Goal: Information Seeking & Learning: Learn about a topic

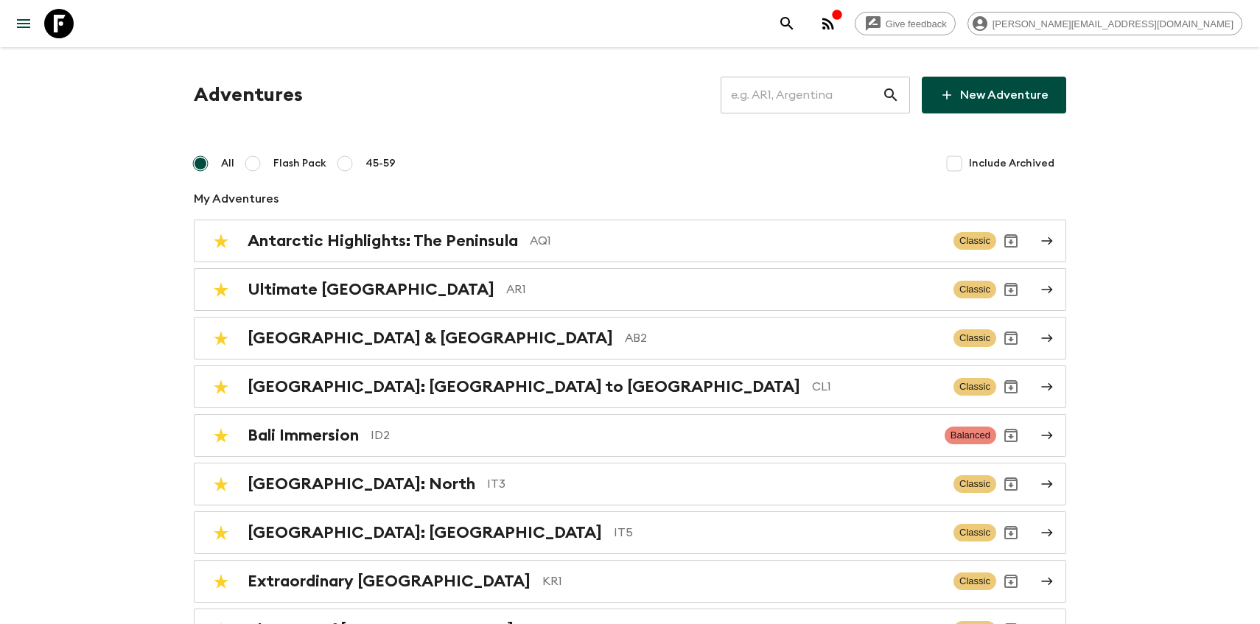
click at [794, 99] on input "text" at bounding box center [801, 94] width 161 height 41
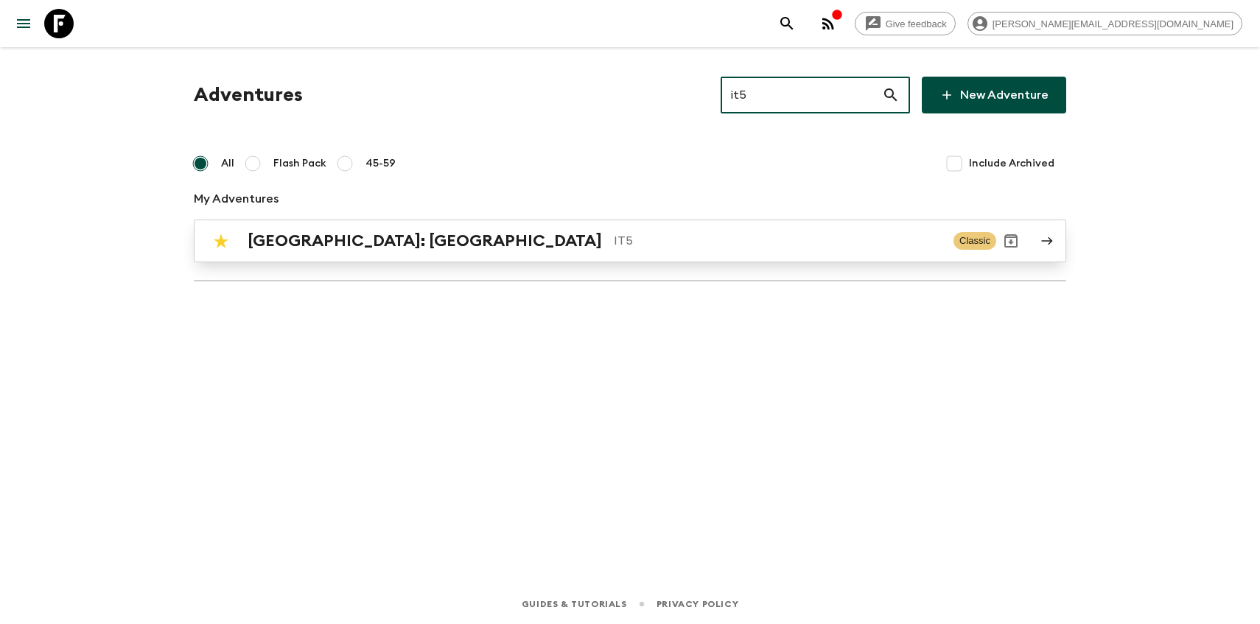
type input "it5"
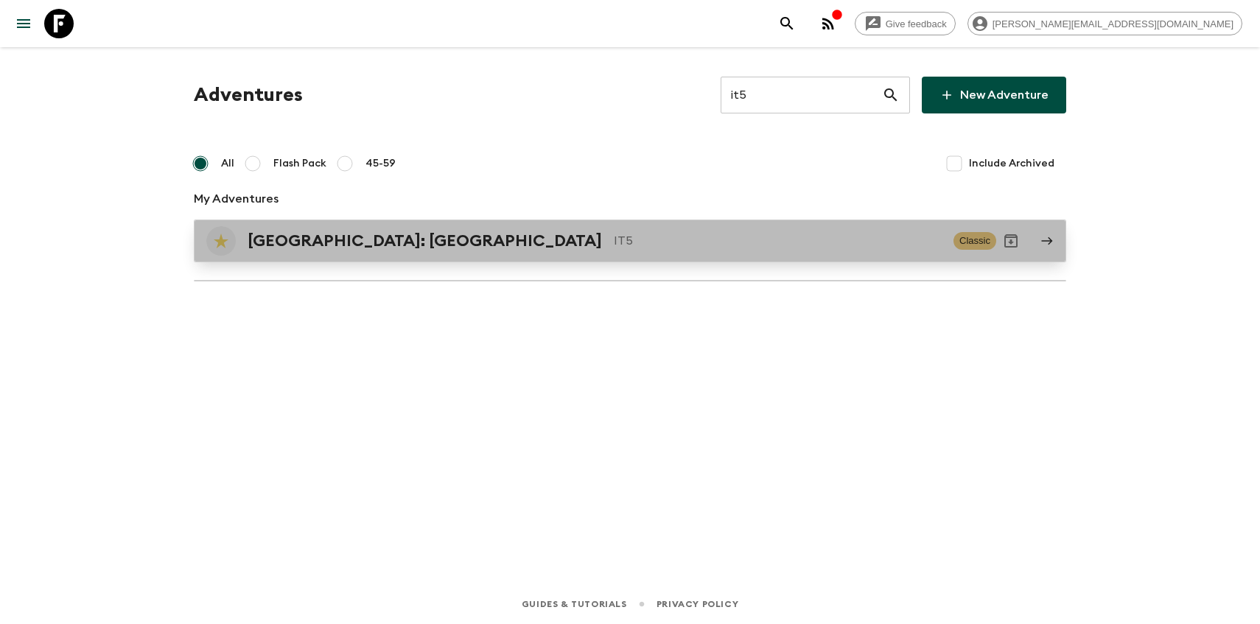
click at [225, 232] on input "checkbox" at bounding box center [220, 240] width 29 height 29
checkbox input "false"
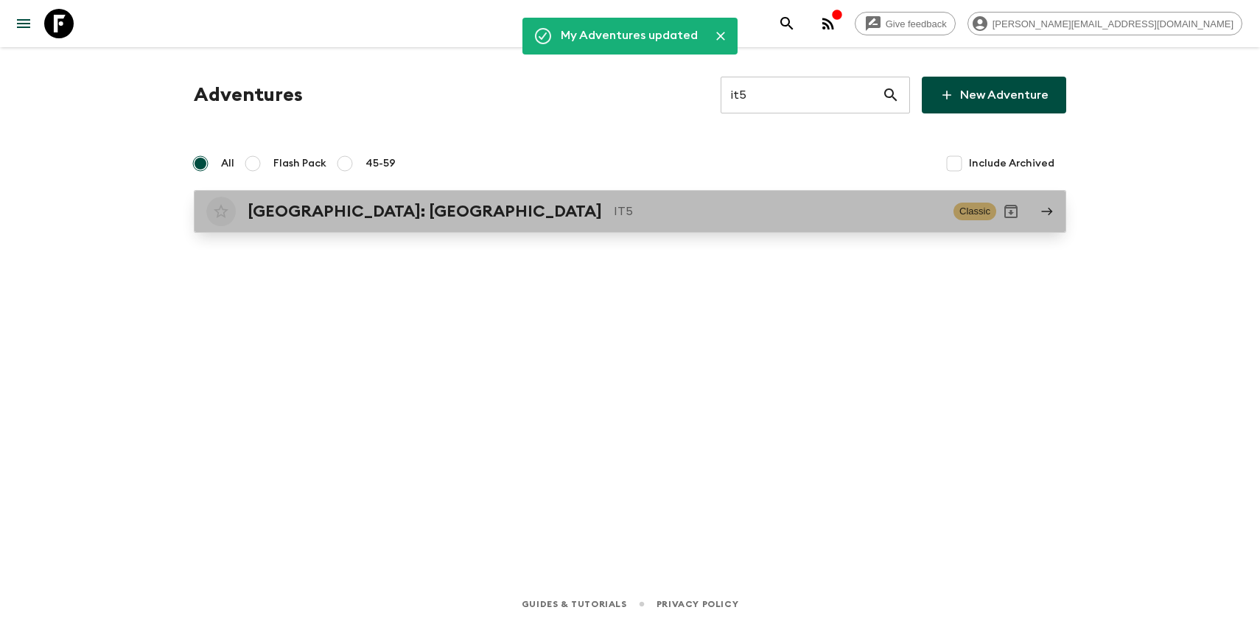
click at [210, 201] on input "checkbox" at bounding box center [220, 211] width 29 height 29
checkbox input "false"
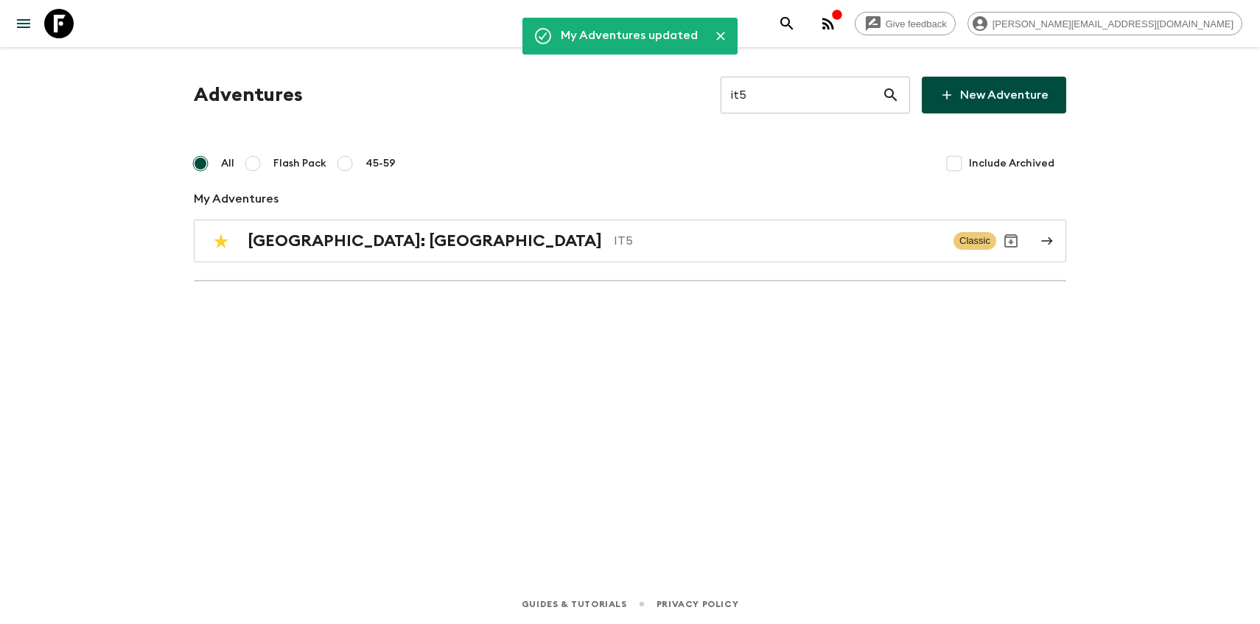
click at [307, 214] on div "Adventures it5 ​ New Adventure All Flash Pack 45-59 Include Archived My Adventu…" at bounding box center [630, 188] width 908 height 223
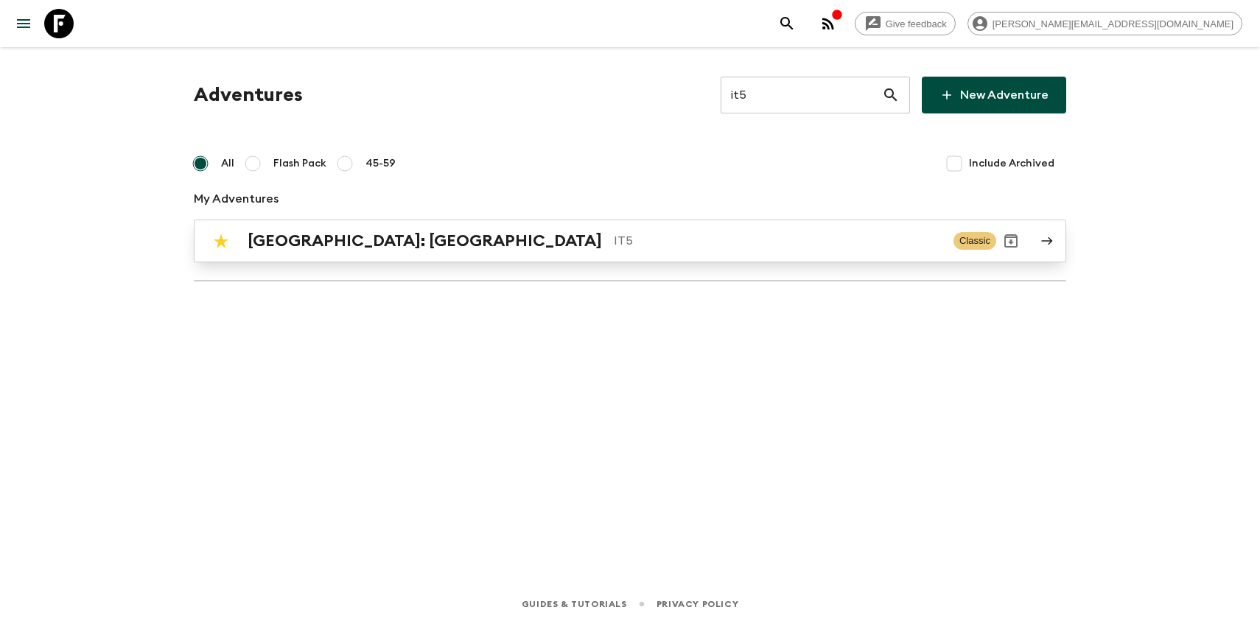
click at [309, 235] on h2 "[GEOGRAPHIC_DATA]: [GEOGRAPHIC_DATA]" at bounding box center [425, 240] width 354 height 19
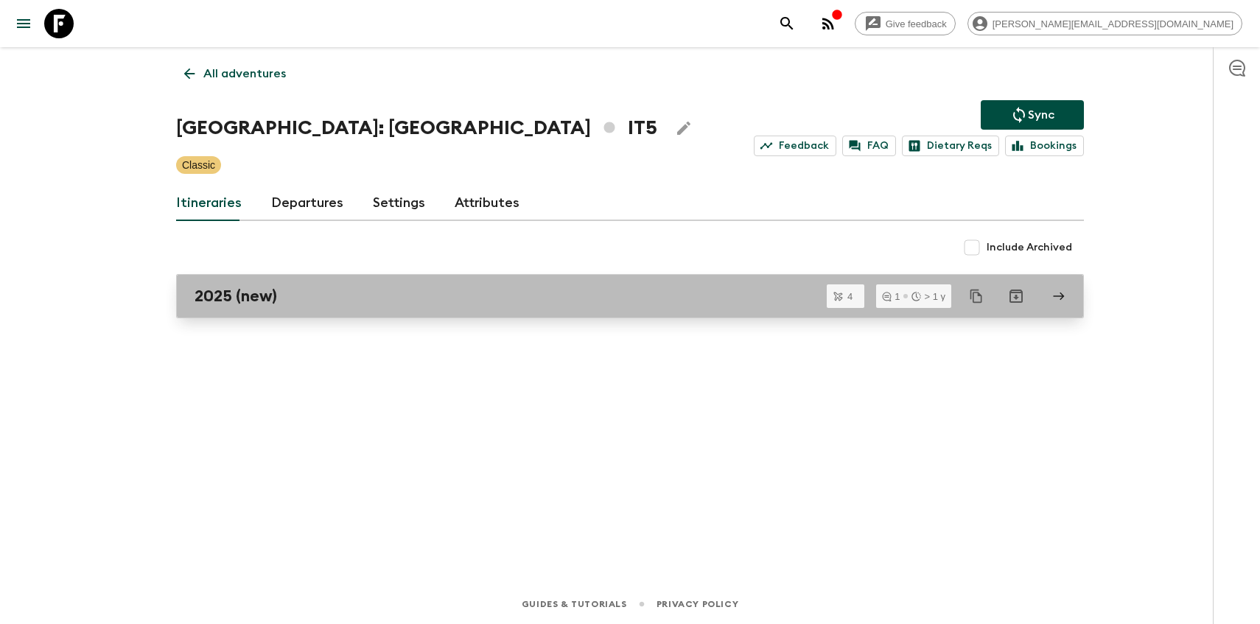
click at [239, 293] on h2 "2025 (new)" at bounding box center [236, 296] width 83 height 19
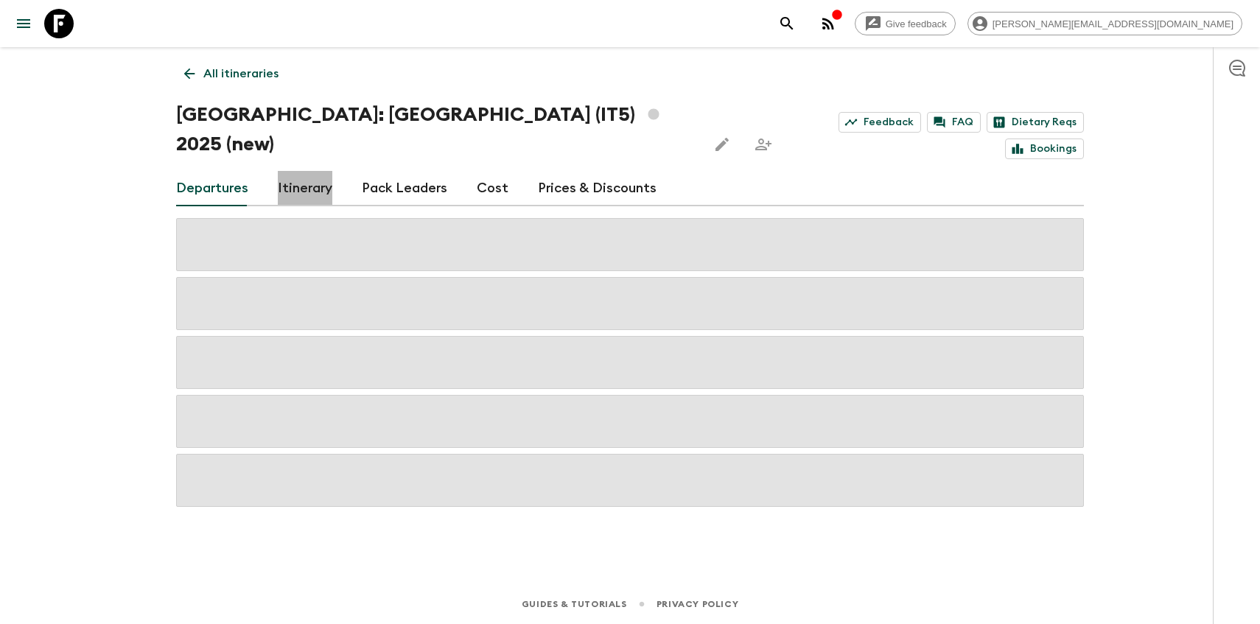
click at [324, 171] on link "Itinerary" at bounding box center [305, 188] width 55 height 35
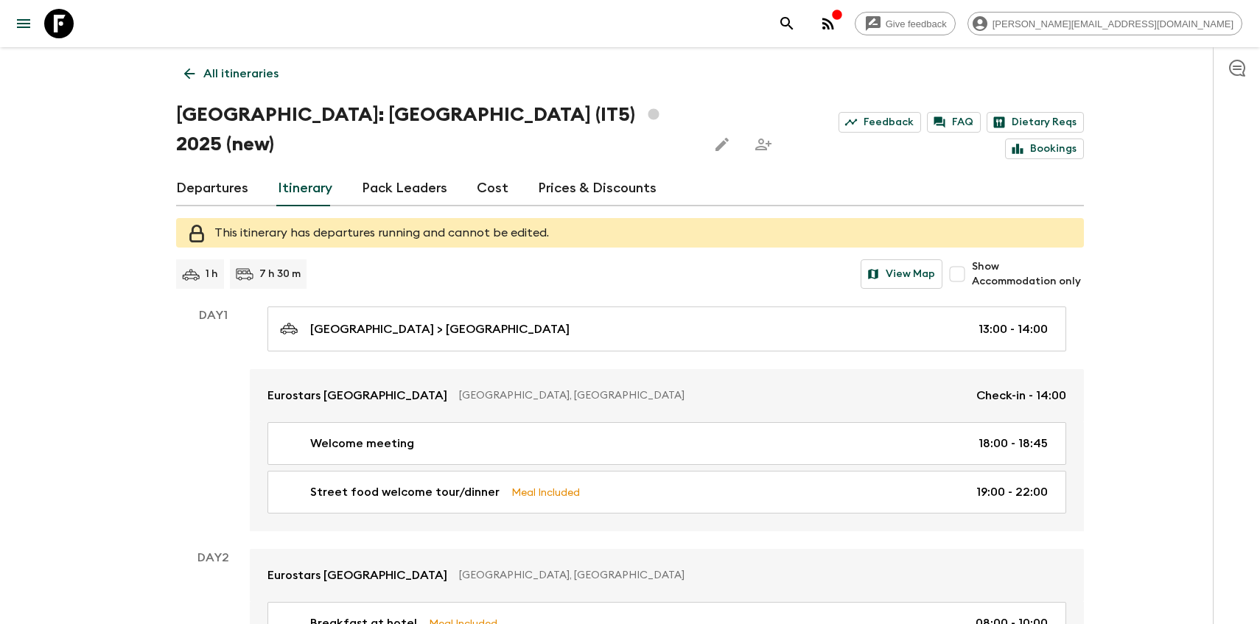
click at [218, 171] on link "Departures" at bounding box center [212, 188] width 72 height 35
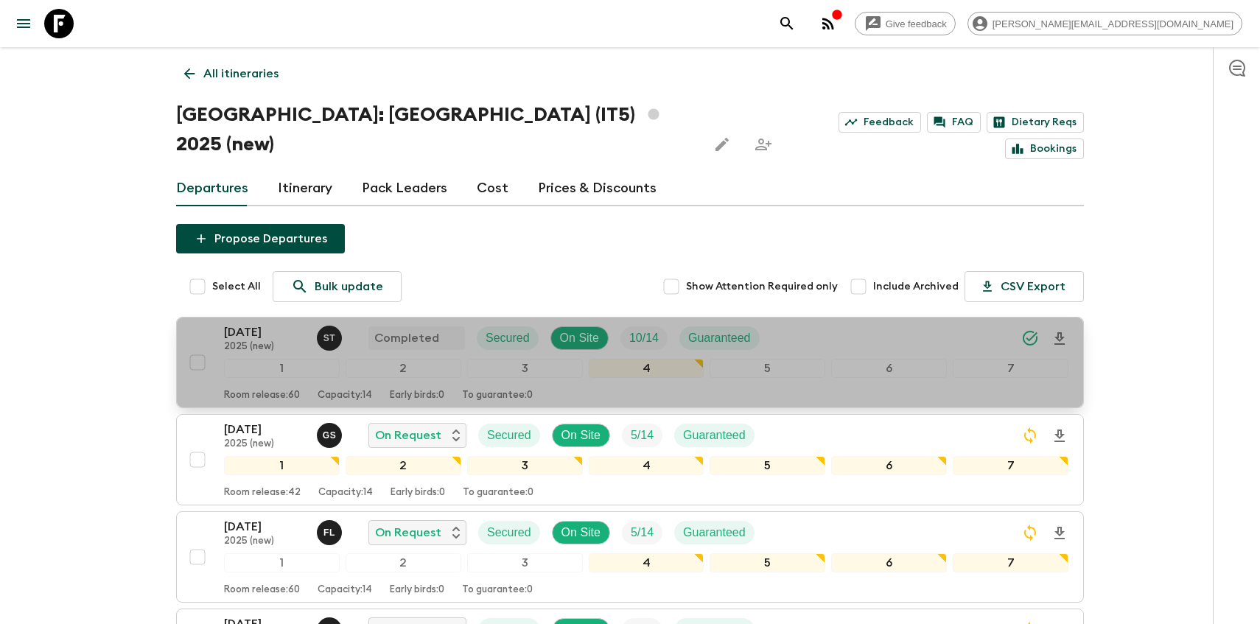
click at [259, 323] on p "[DATE]" at bounding box center [264, 332] width 81 height 18
click at [224, 341] on p "2025 (new)" at bounding box center [264, 347] width 81 height 12
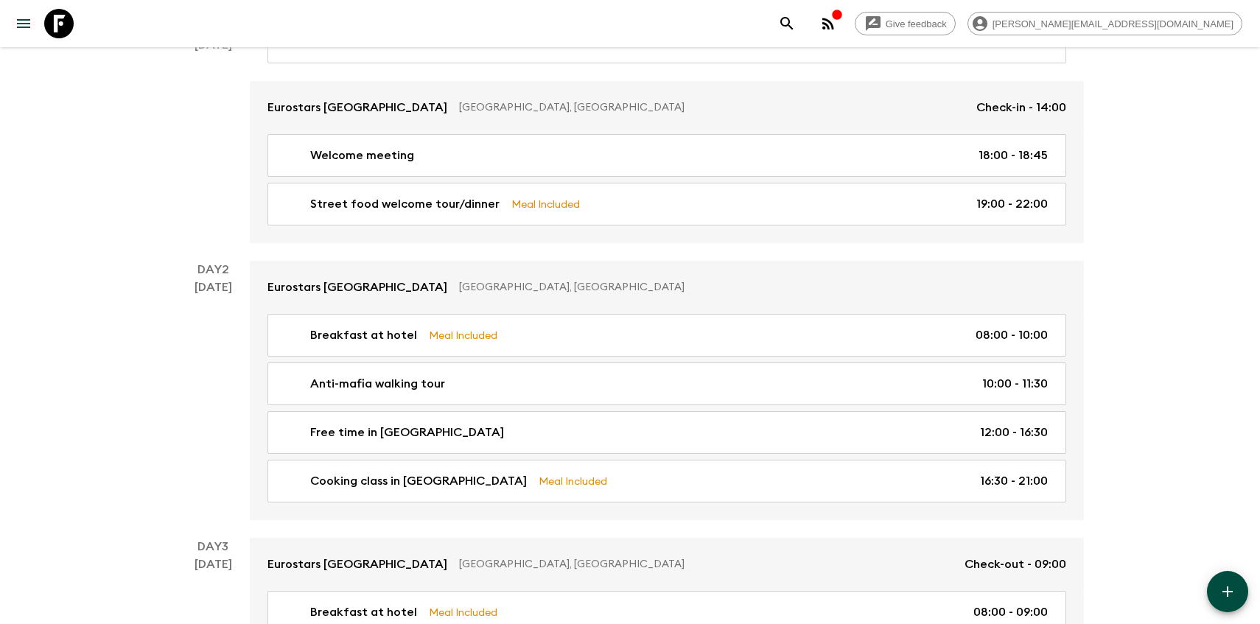
scroll to position [269, 0]
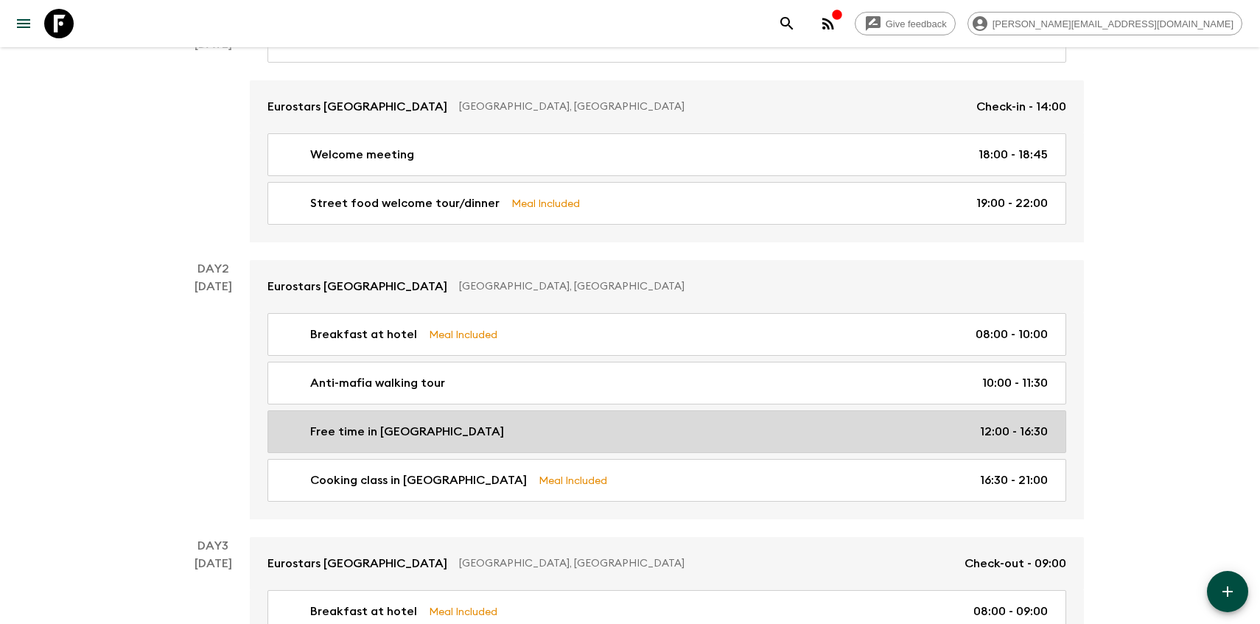
drag, startPoint x: 108, startPoint y: 365, endPoint x: 444, endPoint y: 413, distance: 339.5
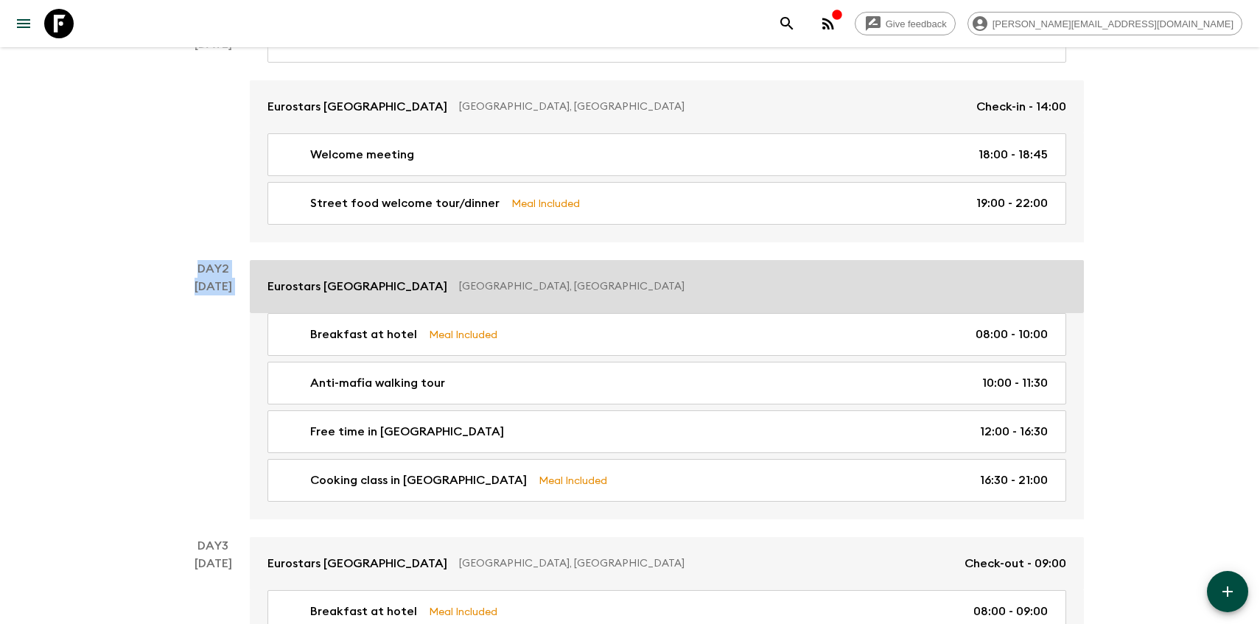
drag, startPoint x: 136, startPoint y: 253, endPoint x: 380, endPoint y: 294, distance: 248.1
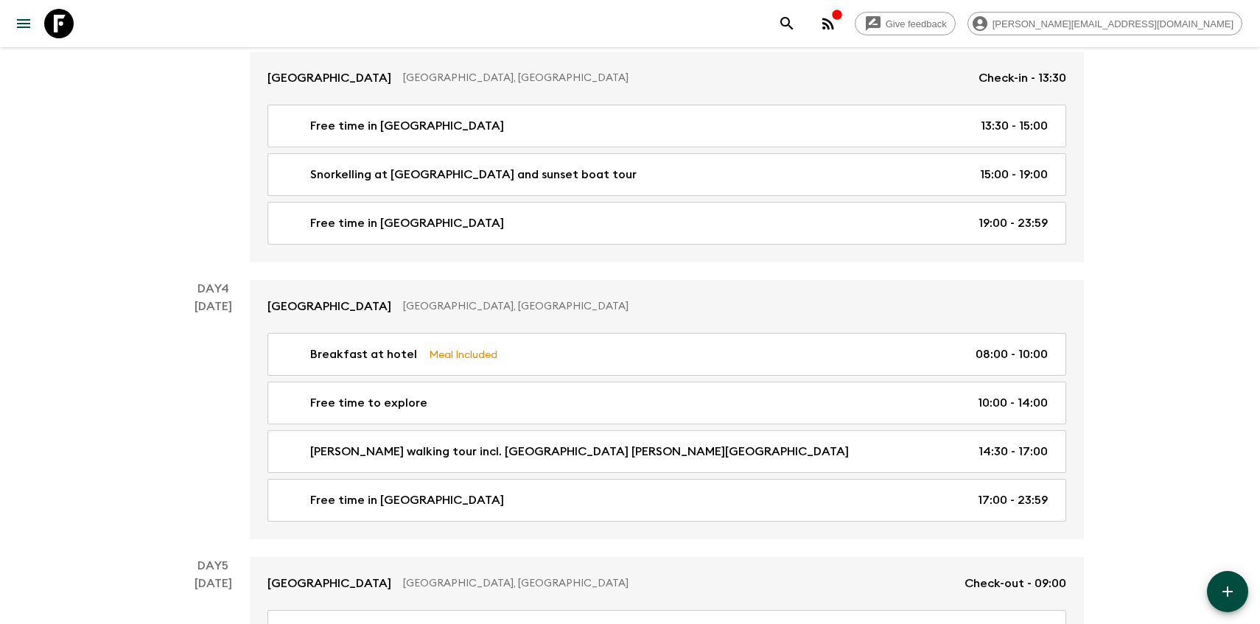
scroll to position [1101, 0]
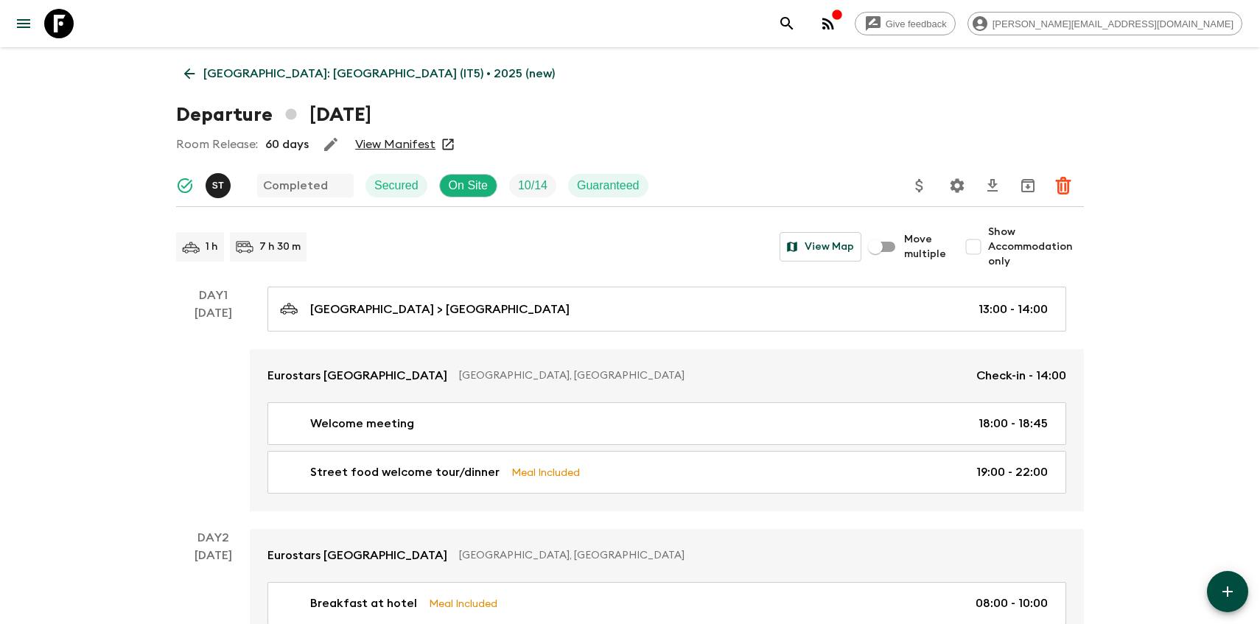
click at [189, 75] on icon at bounding box center [189, 74] width 16 height 16
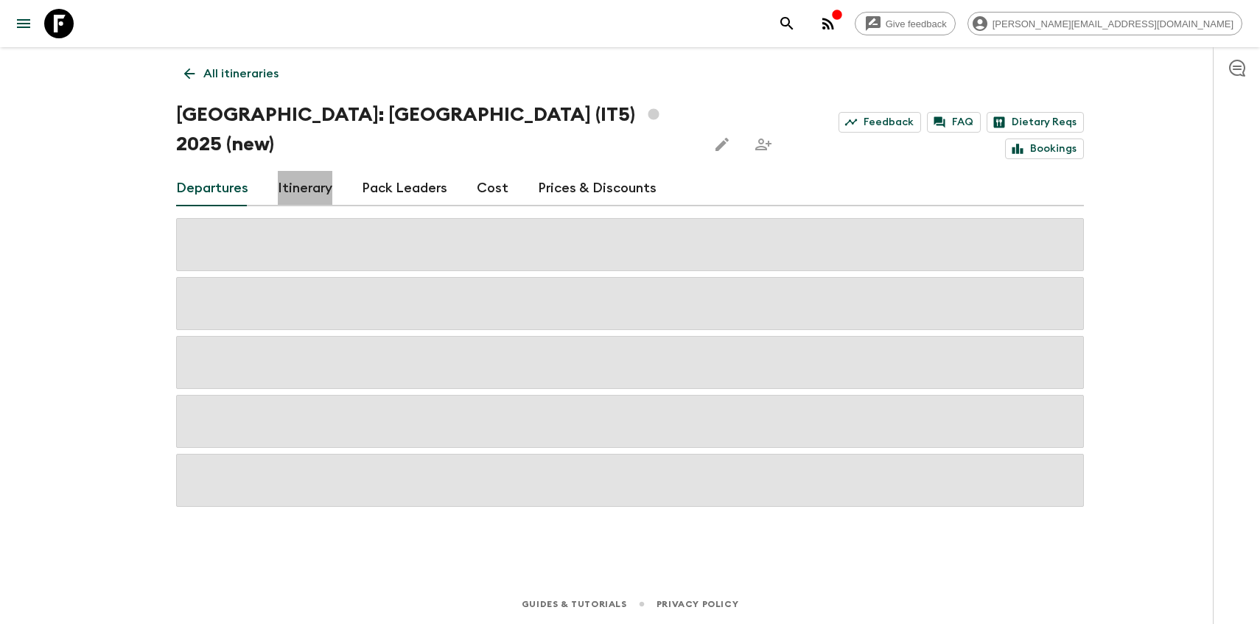
click at [298, 171] on link "Itinerary" at bounding box center [305, 188] width 55 height 35
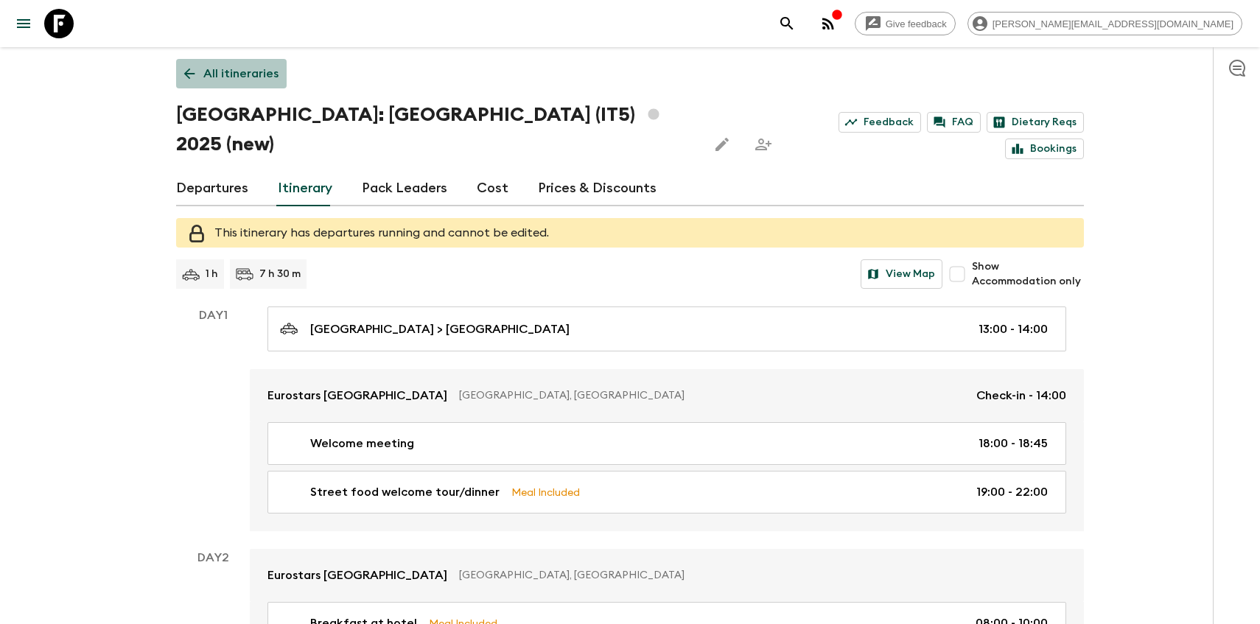
click at [251, 77] on p "All itineraries" at bounding box center [240, 74] width 75 height 18
